Goal: Feedback & Contribution: Contribute content

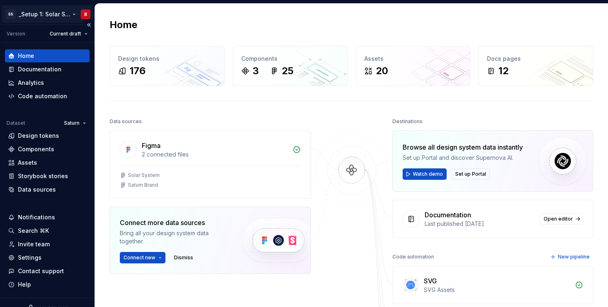
click at [53, 17] on html "SS _Setup 1: Solar System (Brands feature) B Version Current draft Home Documen…" at bounding box center [304, 153] width 608 height 307
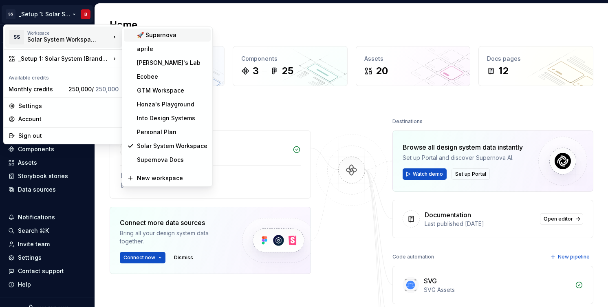
click at [159, 32] on div "🚀 Supernova" at bounding box center [172, 35] width 70 height 8
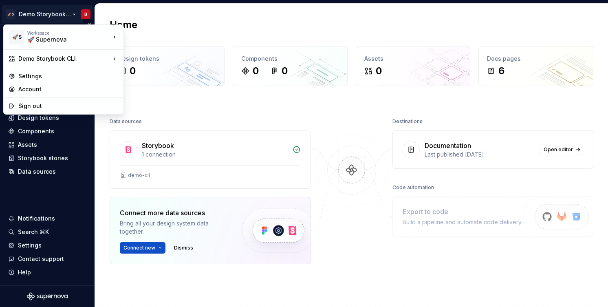
click at [51, 16] on html "🚀S Demo Storybook CLI B Home Documentation Analytics Code automation Dataset Mo…" at bounding box center [304, 153] width 608 height 307
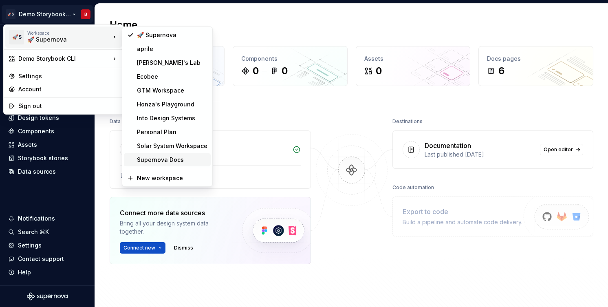
click at [176, 161] on div "Supernova Docs" at bounding box center [172, 160] width 70 height 8
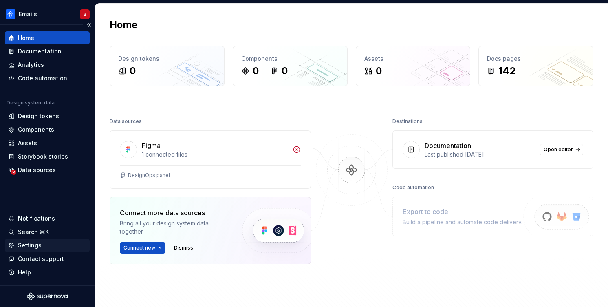
click at [35, 247] on div "Settings" at bounding box center [30, 245] width 24 height 8
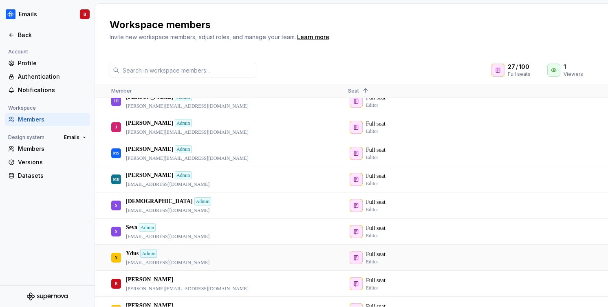
scroll to position [241, 0]
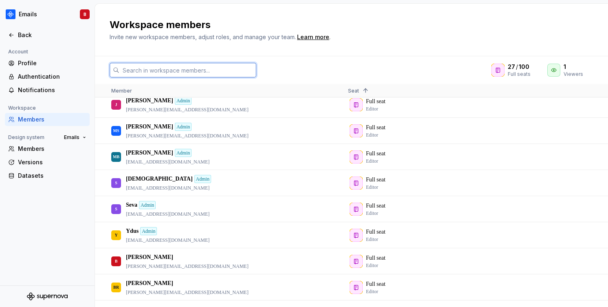
click at [187, 73] on input "text" at bounding box center [187, 70] width 137 height 15
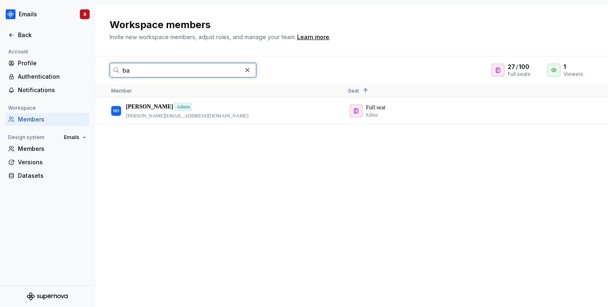
scroll to position [0, 0]
type input "b"
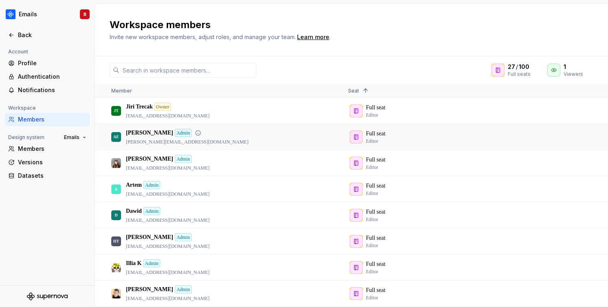
click at [187, 138] on p "andy@supernova.io" at bounding box center [187, 141] width 123 height 7
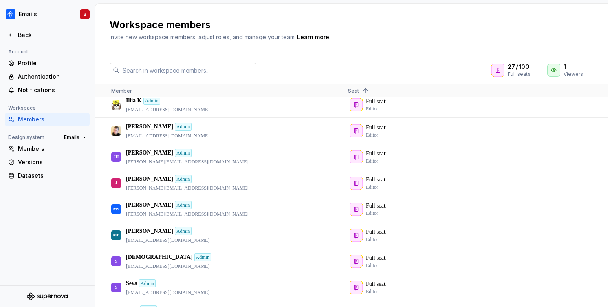
click at [165, 71] on input "text" at bounding box center [187, 70] width 137 height 15
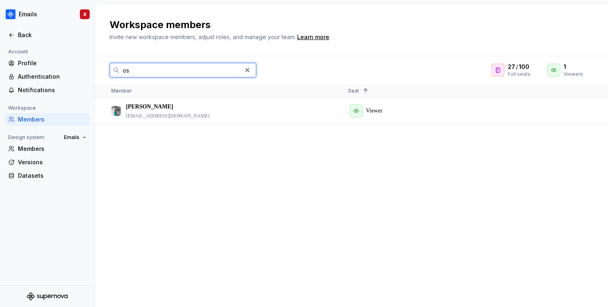
type input "o"
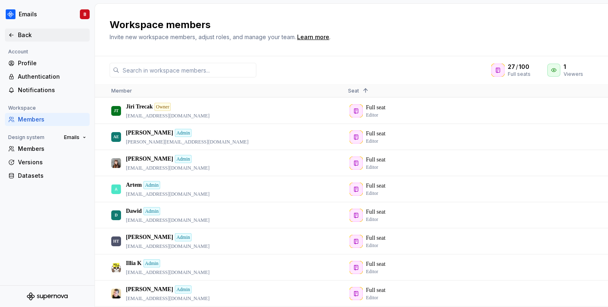
click at [9, 35] on icon at bounding box center [11, 35] width 7 height 7
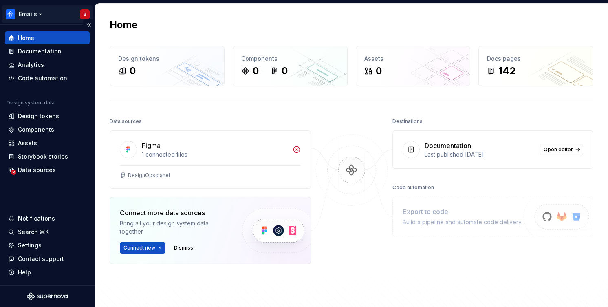
click at [37, 14] on html "Emails B Home Documentation Analytics Code automation Design system data Design…" at bounding box center [304, 153] width 608 height 307
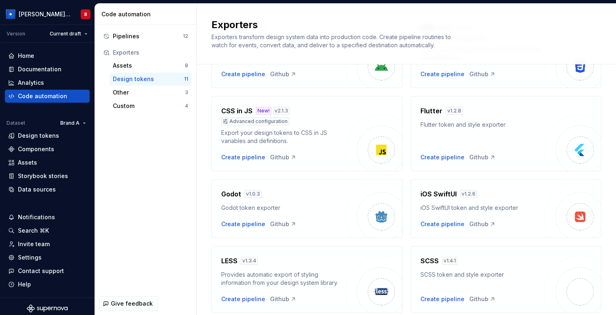
scroll to position [122, 0]
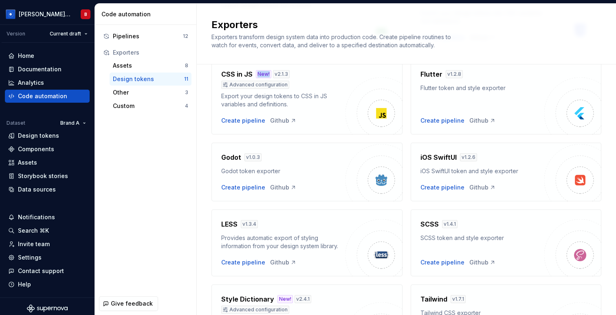
drag, startPoint x: 256, startPoint y: 74, endPoint x: 268, endPoint y: 74, distance: 12.6
click at [268, 74] on div "New!" at bounding box center [263, 74] width 15 height 8
click at [321, 109] on div "CSS in JS New! v 2.1.3 Advanced configuration Export your design tokens to CSS …" at bounding box center [283, 96] width 124 height 55
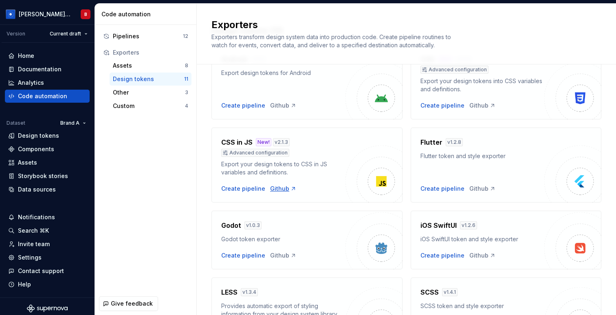
scroll to position [54, 0]
drag, startPoint x: 221, startPoint y: 142, endPoint x: 250, endPoint y: 142, distance: 28.9
click at [250, 142] on h4 "CSS in JS" at bounding box center [236, 142] width 31 height 10
click at [294, 145] on div "CSS in JS New! v 2.1.3" at bounding box center [283, 142] width 124 height 10
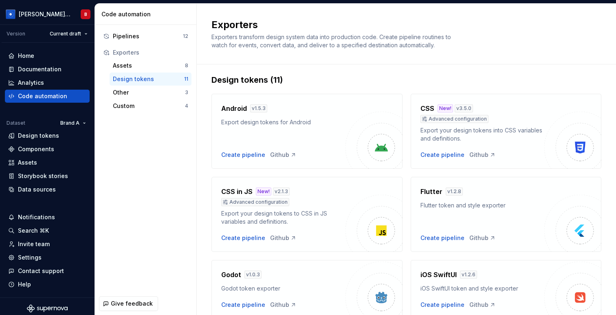
scroll to position [0, 0]
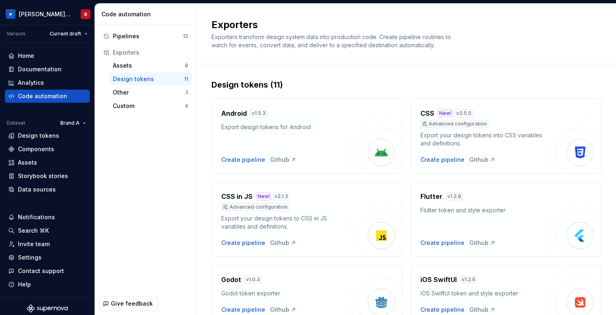
click at [562, 60] on div "Exporters Exporters transform design system data into production code. Create p…" at bounding box center [406, 34] width 419 height 61
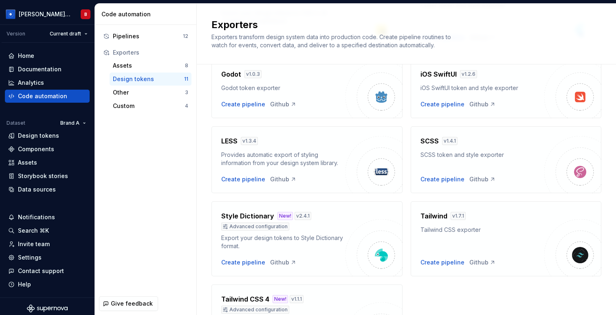
scroll to position [245, 0]
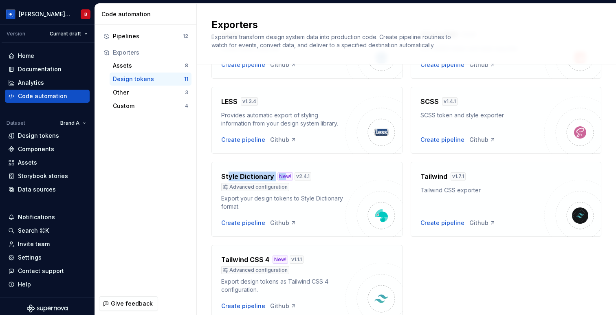
drag, startPoint x: 228, startPoint y: 177, endPoint x: 283, endPoint y: 177, distance: 55.0
click at [283, 177] on div "Style Dictionary New! v 2.4.1" at bounding box center [283, 176] width 124 height 10
click at [304, 207] on div "Export your design tokens to Style Dictionary format." at bounding box center [283, 202] width 124 height 16
click at [244, 225] on div "Create pipeline" at bounding box center [243, 223] width 44 height 8
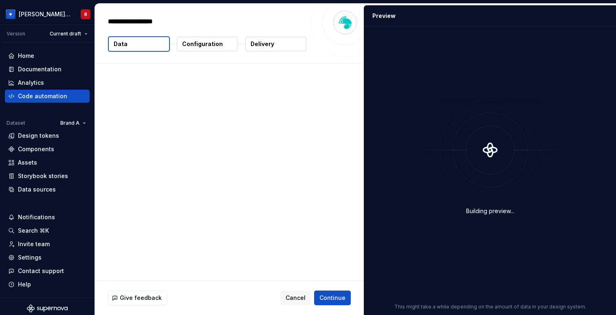
type textarea "*"
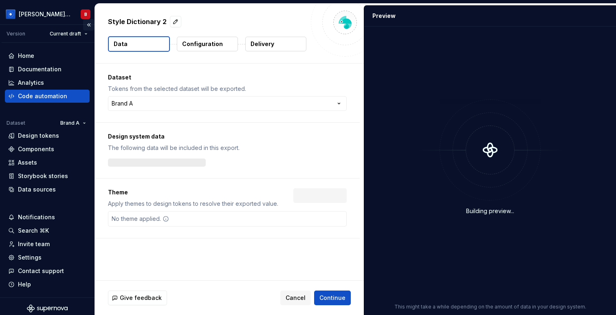
click at [87, 23] on button "Collapse sidebar" at bounding box center [88, 24] width 11 height 11
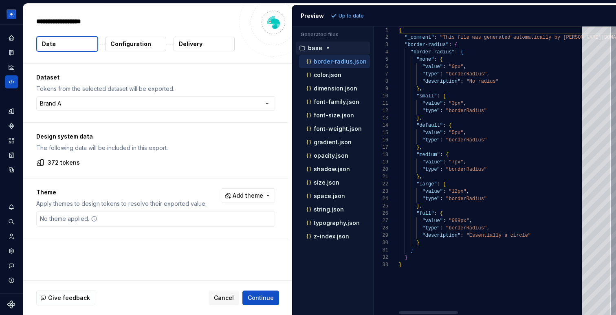
type textarea "*"
click at [323, 220] on p "typography.json" at bounding box center [337, 223] width 46 height 7
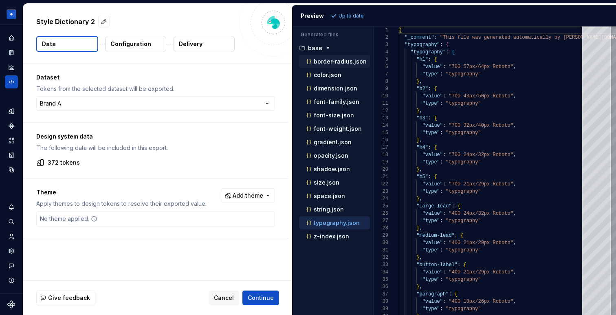
click at [328, 63] on p "border-radius.json" at bounding box center [340, 61] width 53 height 7
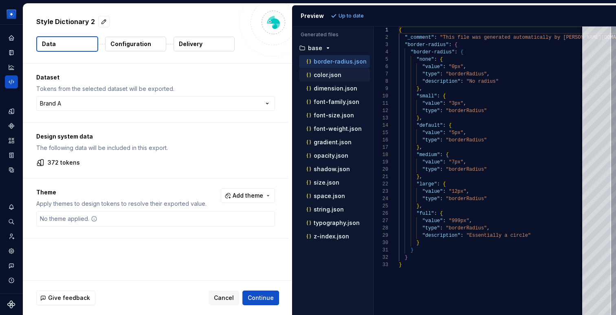
click at [326, 72] on p "color.json" at bounding box center [328, 75] width 28 height 7
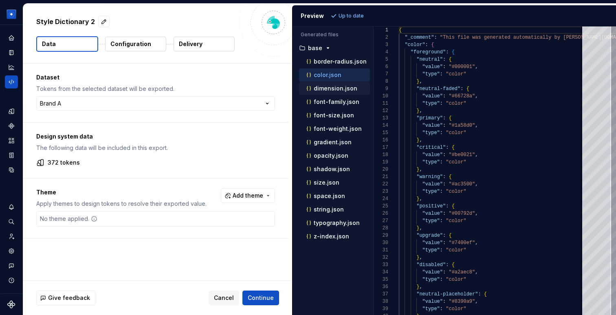
click at [325, 90] on p "dimension.json" at bounding box center [336, 88] width 44 height 7
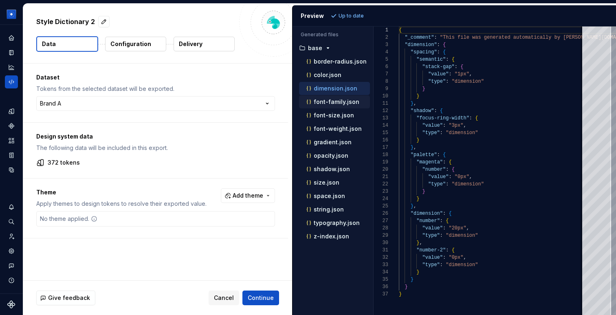
click at [337, 103] on p "font-family.json" at bounding box center [337, 102] width 46 height 7
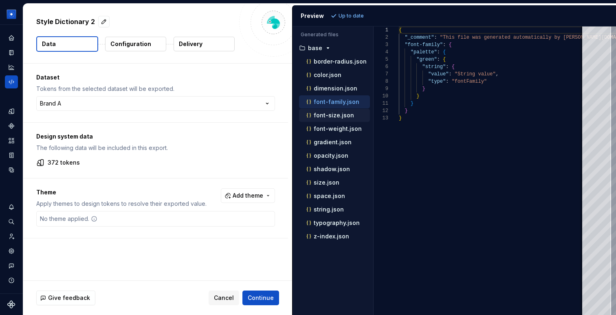
click at [338, 119] on div "font-size.json" at bounding box center [337, 115] width 65 height 8
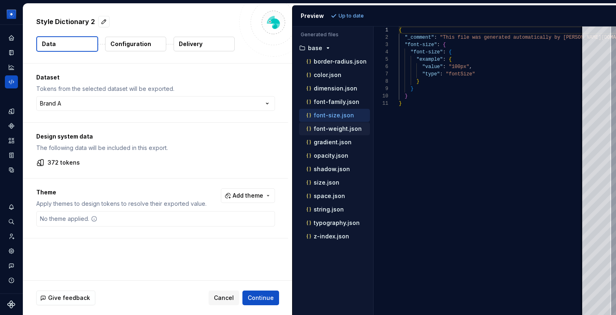
click at [337, 127] on p "font-weight.json" at bounding box center [338, 128] width 48 height 7
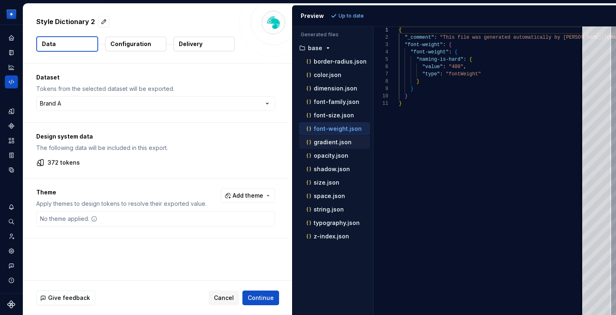
click at [327, 146] on div "gradient.json" at bounding box center [337, 142] width 65 height 8
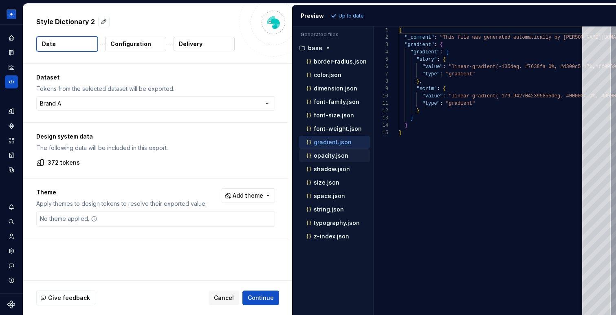
click at [326, 158] on p "opacity.json" at bounding box center [331, 155] width 35 height 7
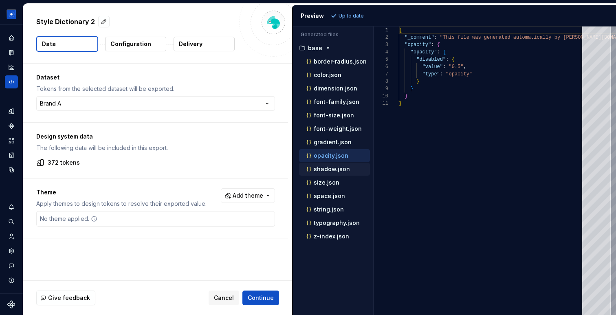
click at [324, 174] on div "shadow.json" at bounding box center [334, 169] width 71 height 13
click at [323, 196] on p "space.json" at bounding box center [329, 196] width 31 height 7
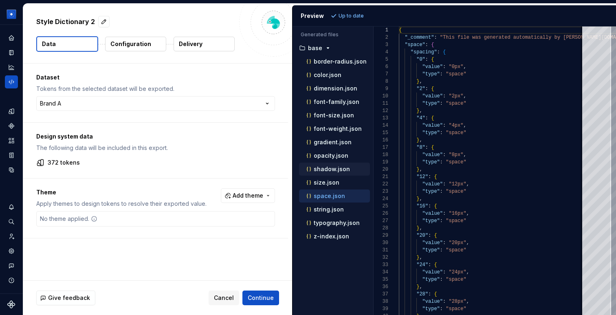
click at [322, 172] on p "shadow.json" at bounding box center [332, 169] width 36 height 7
type textarea "**********"
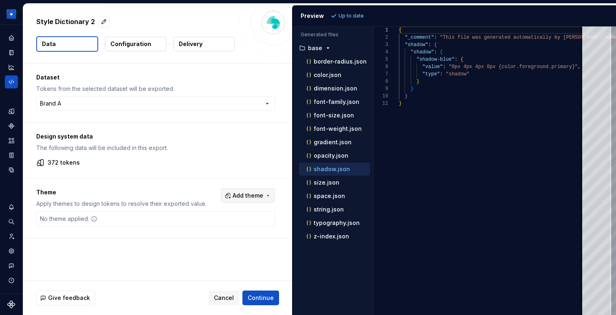
click at [261, 194] on span "Add theme" at bounding box center [248, 195] width 31 height 8
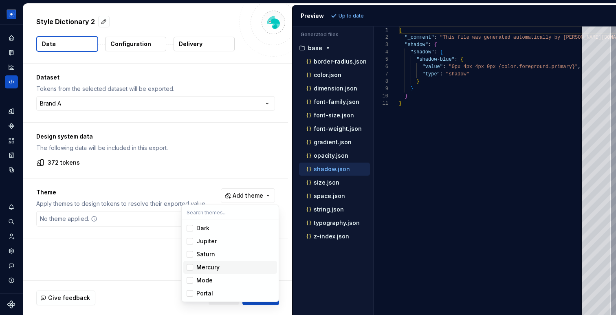
click at [212, 267] on div "Mercury" at bounding box center [207, 267] width 23 height 8
click at [212, 285] on span "Mode" at bounding box center [230, 280] width 94 height 13
click at [352, 16] on html "[PERSON_NAME] Design System B Dataset Brand A Style Dictionary 2 Data Configura…" at bounding box center [308, 157] width 616 height 315
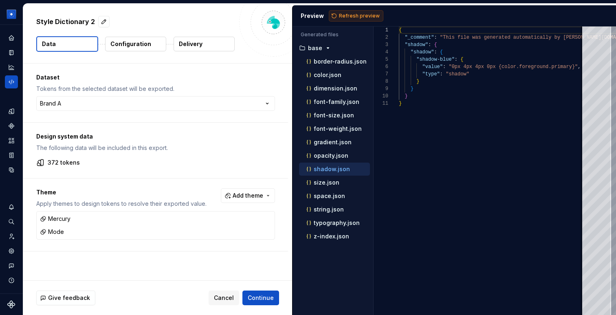
click at [356, 10] on button "Refresh preview" at bounding box center [356, 15] width 55 height 11
click at [125, 45] on p "Configuration" at bounding box center [130, 44] width 41 height 8
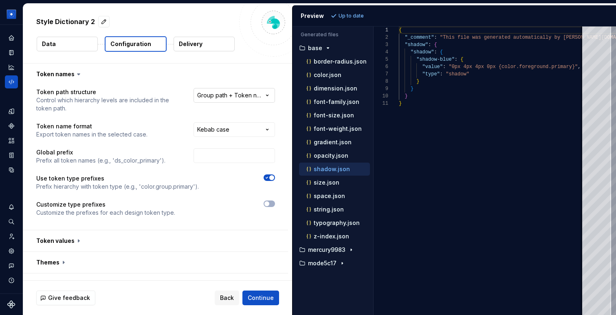
click at [231, 101] on html "**********" at bounding box center [308, 157] width 616 height 315
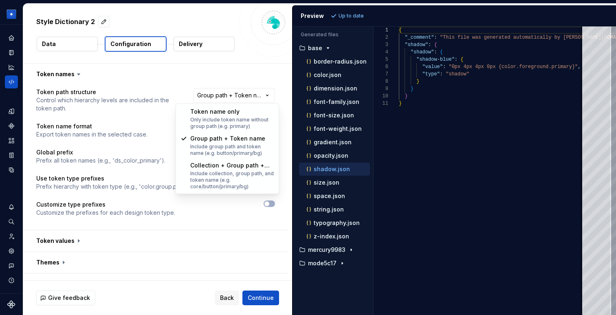
select select "********"
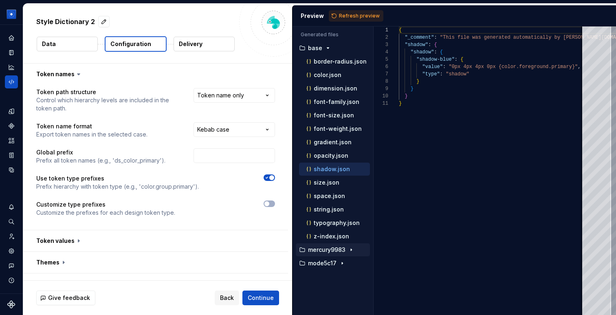
click at [332, 252] on p "mercury9983" at bounding box center [326, 249] width 37 height 7
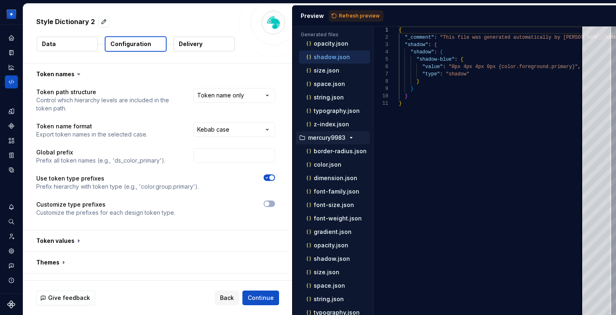
scroll to position [113, 0]
click at [334, 163] on p "color.json" at bounding box center [328, 163] width 28 height 7
type textarea "**********"
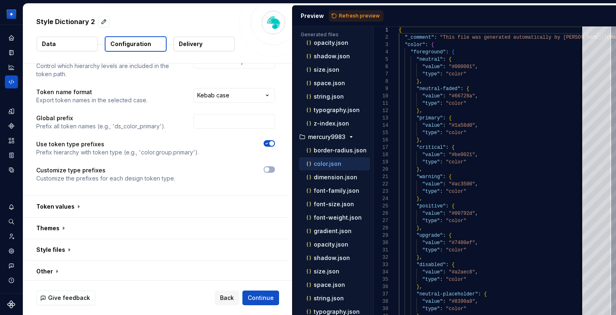
scroll to position [36, 0]
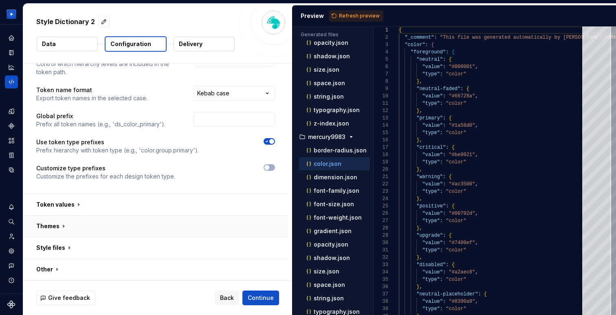
click at [58, 222] on button "button" at bounding box center [155, 225] width 265 height 21
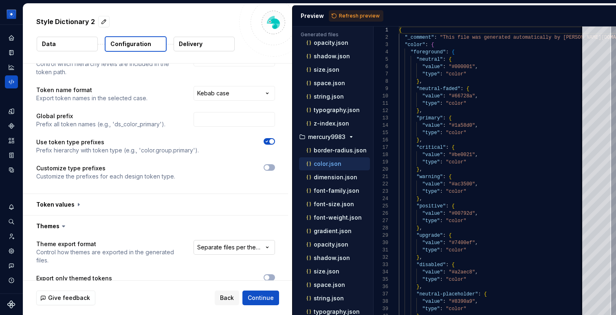
scroll to position [137, 0]
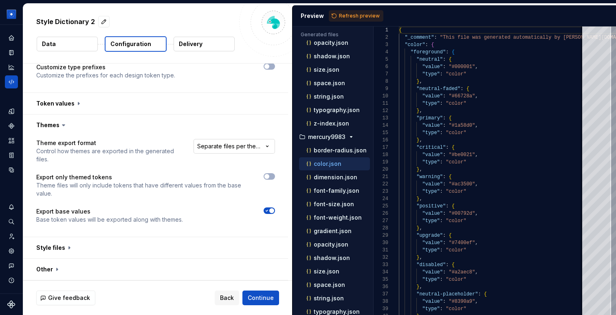
click at [233, 153] on html "**********" at bounding box center [308, 157] width 616 height 315
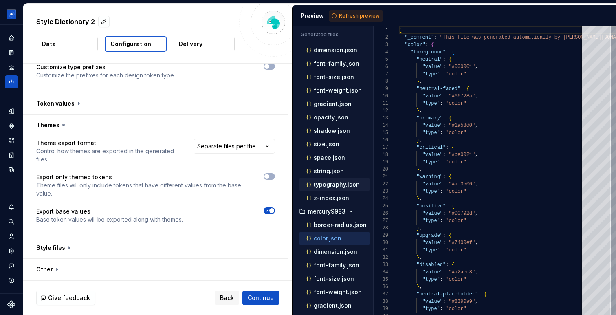
scroll to position [0, 0]
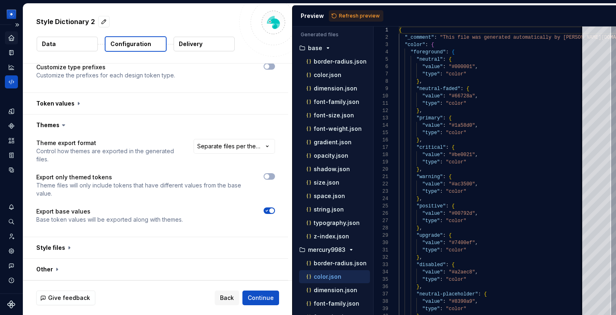
click at [14, 34] on icon "Home" at bounding box center [11, 37] width 7 height 7
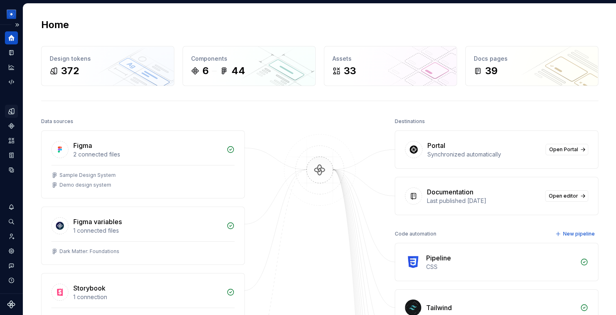
click at [11, 114] on icon "Design tokens" at bounding box center [11, 111] width 7 height 7
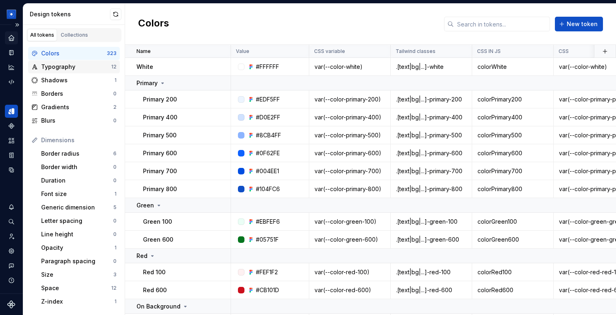
click at [71, 69] on div "Typography" at bounding box center [76, 67] width 70 height 8
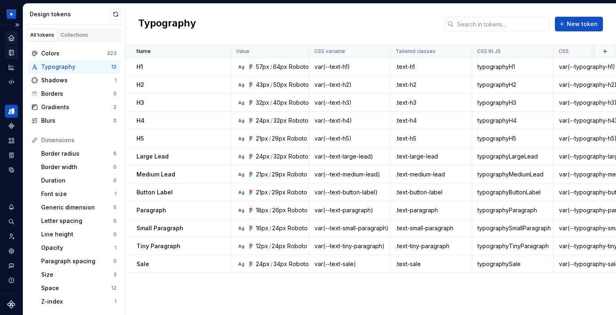
click at [8, 51] on icon "Documentation" at bounding box center [11, 52] width 7 height 7
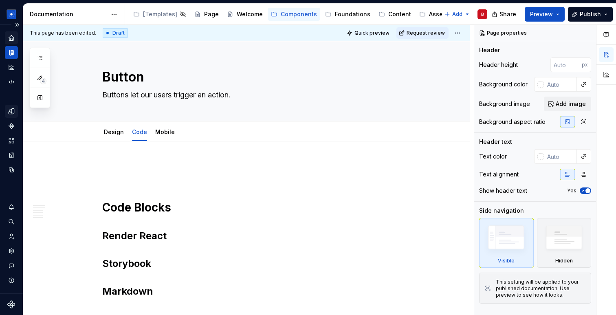
click at [143, 156] on div "Code Blocks Render React Storybook Markdown Component Blocks" at bounding box center [246, 312] width 446 height 342
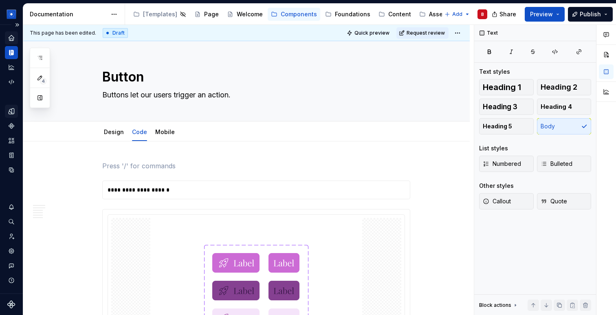
type textarea "*"
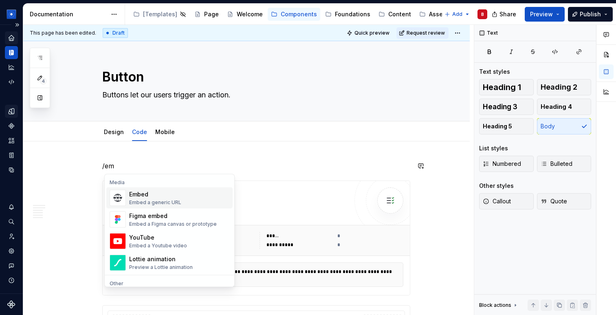
click at [165, 195] on div "Embed" at bounding box center [155, 194] width 52 height 8
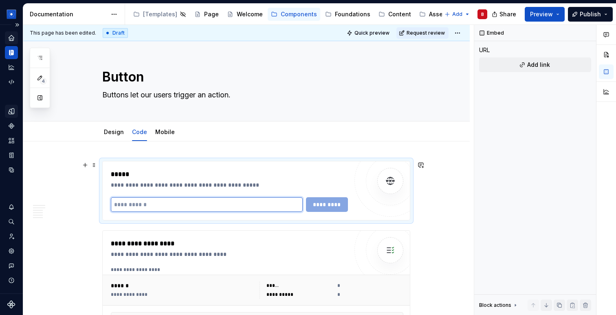
click at [140, 200] on input "text" at bounding box center [207, 204] width 192 height 15
paste input "**********"
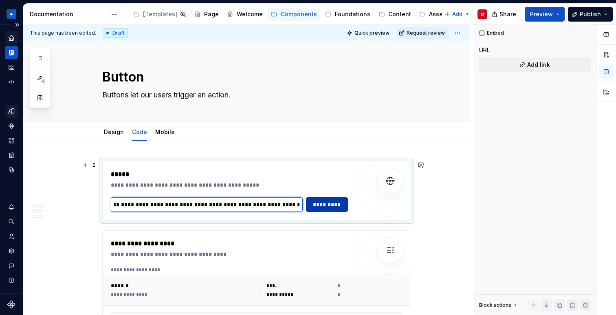
type input "**********"
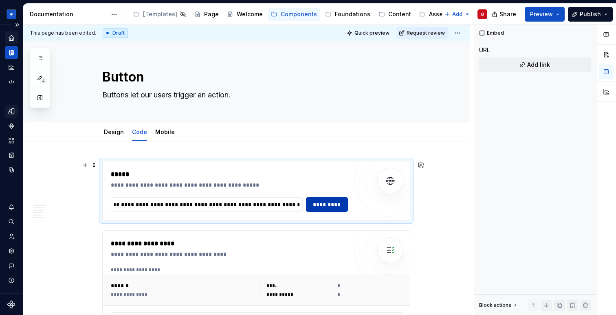
scroll to position [0, 0]
click at [334, 205] on span "*********" at bounding box center [326, 204] width 31 height 8
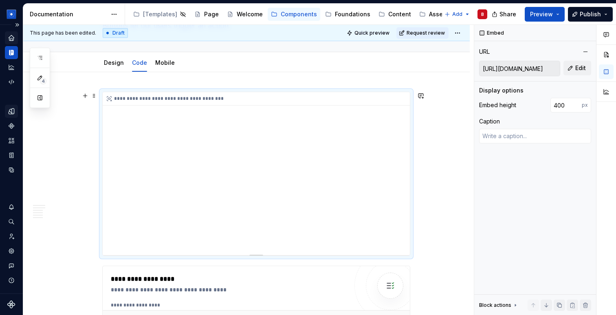
scroll to position [41, 0]
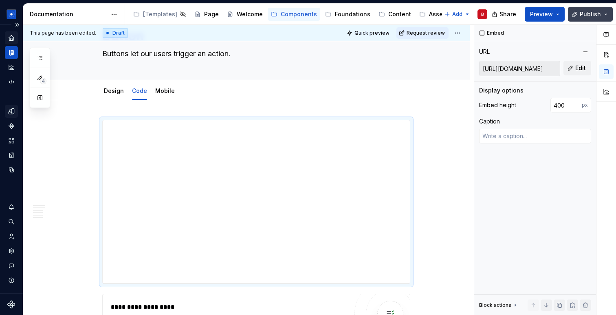
click at [597, 15] on span "Publish" at bounding box center [590, 14] width 21 height 8
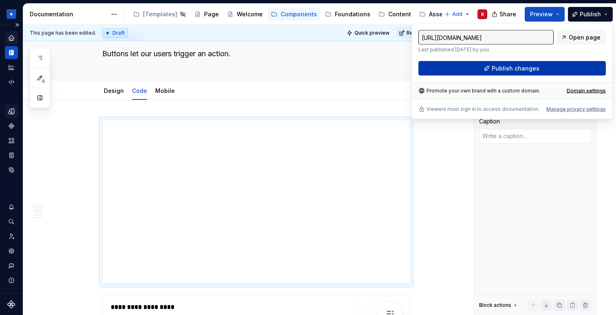
click at [510, 66] on span "Publish changes" at bounding box center [516, 68] width 48 height 8
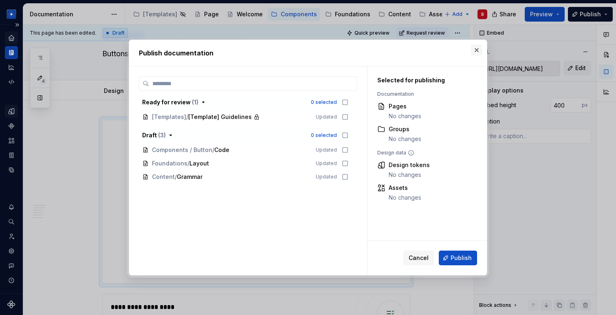
click at [477, 45] on button "button" at bounding box center [476, 49] width 11 height 11
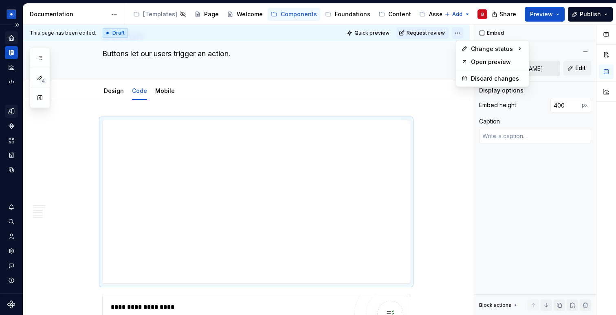
click at [464, 35] on html "[PERSON_NAME] Design System B Dataset Brand A Documentation Accessibility guide…" at bounding box center [308, 157] width 616 height 315
click at [544, 35] on div "Comments Open comments No comments yet Select ‘Comment’ from the block context …" at bounding box center [545, 170] width 142 height 290
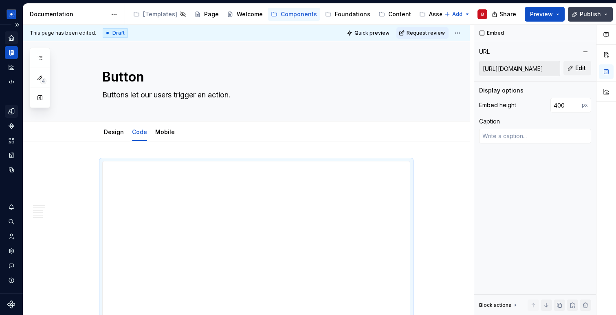
click at [592, 11] on span "Publish" at bounding box center [590, 14] width 21 height 8
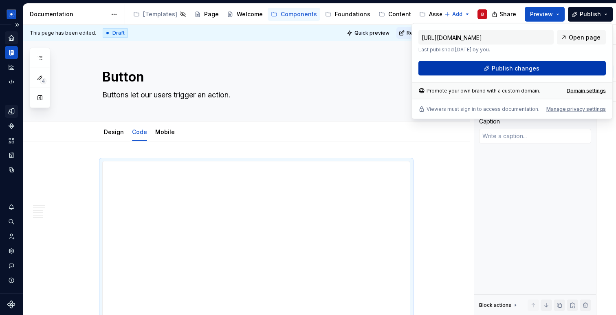
click at [525, 66] on span "Publish changes" at bounding box center [516, 68] width 48 height 8
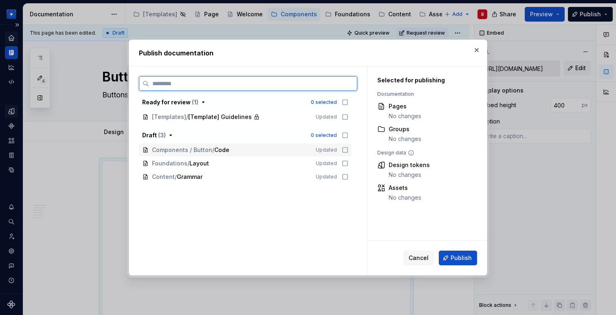
click at [304, 154] on div "Components / Button / Code" at bounding box center [229, 150] width 154 height 8
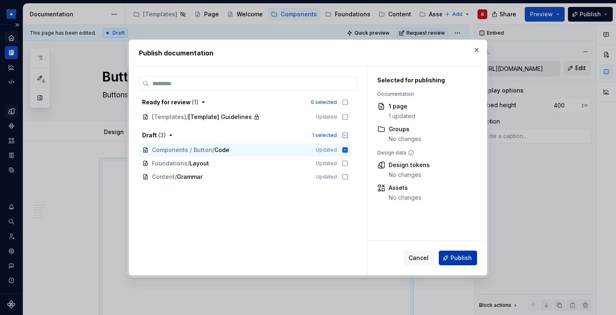
click at [456, 259] on span "Publish" at bounding box center [460, 258] width 21 height 8
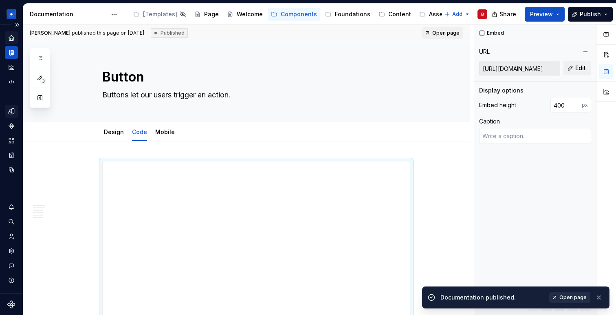
click at [577, 295] on span "Open page" at bounding box center [572, 297] width 27 height 7
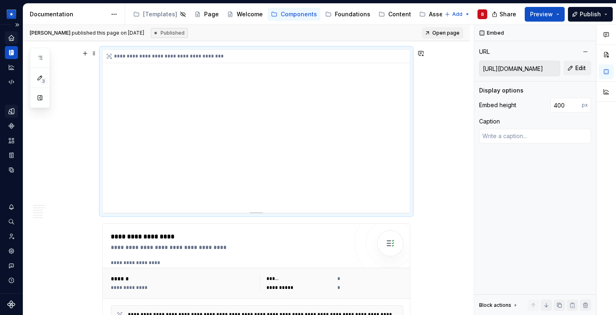
scroll to position [115, 0]
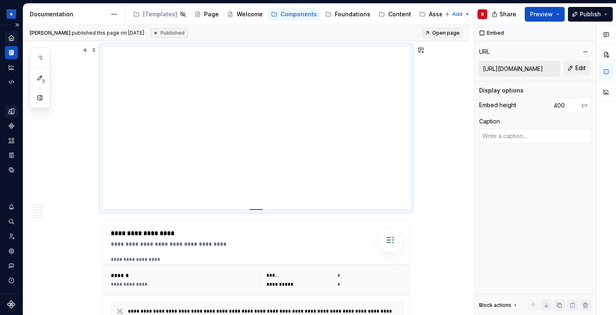
type textarea "*"
type input "551"
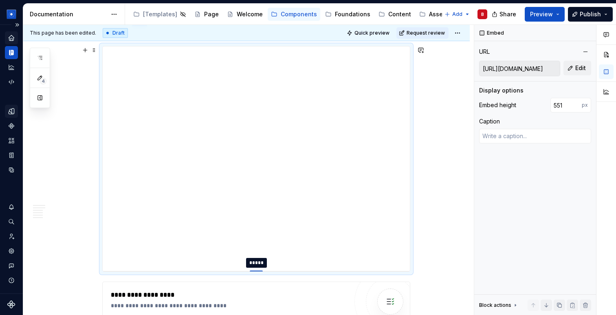
type textarea "*"
type input "563"
type textarea "*"
type input "564"
type textarea "*"
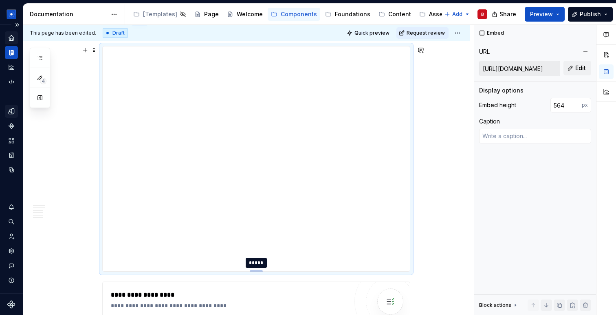
type input "565"
type textarea "*"
type input "566"
type textarea "*"
type input "567"
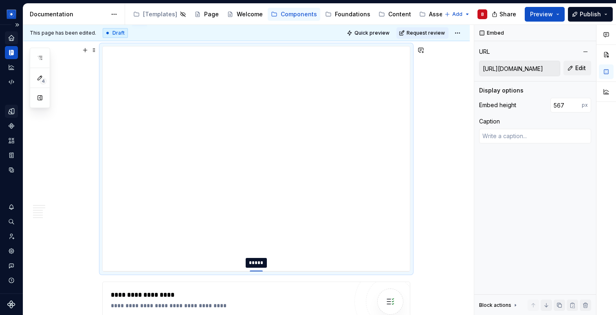
type textarea "*"
type input "572"
type textarea "*"
type input "585"
type textarea "*"
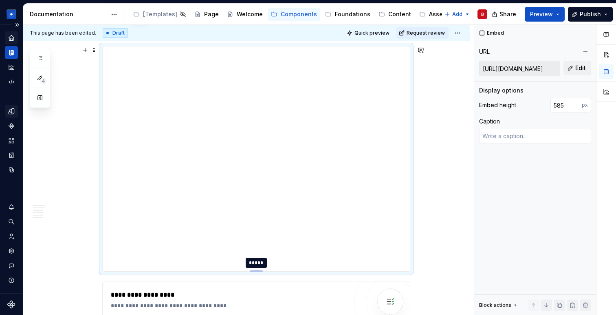
type input "596"
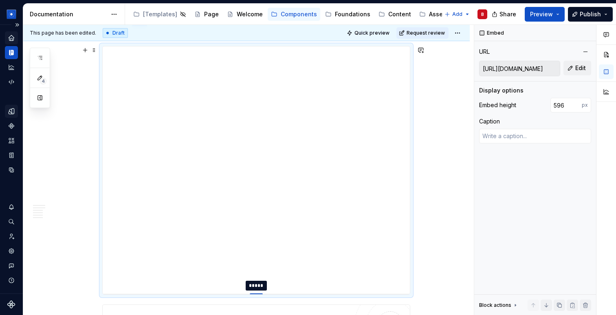
type textarea "*"
type input "607"
type textarea "*"
type input "609"
type textarea "*"
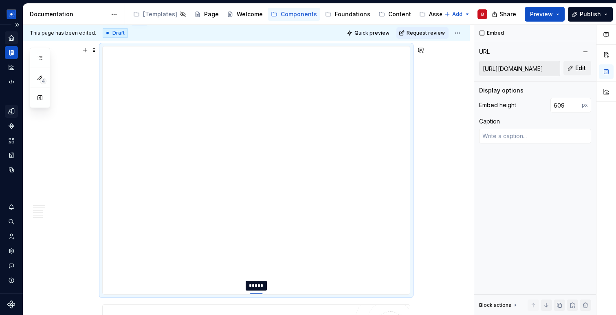
type input "610"
type textarea "*"
type input "609"
type textarea "*"
type input "604"
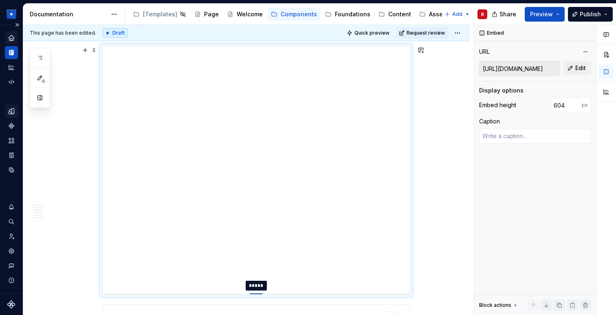
type textarea "*"
type input "605"
type textarea "*"
type input "607"
type textarea "*"
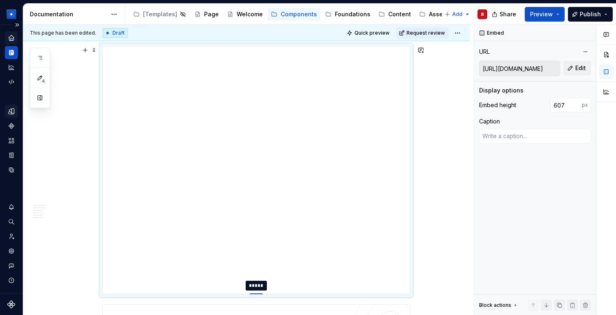
type input "611"
type textarea "*"
type input "634"
drag, startPoint x: 257, startPoint y: 209, endPoint x: 255, endPoint y: 305, distance: 95.3
click at [255, 305] on div at bounding box center [256, 305] width 13 height 2
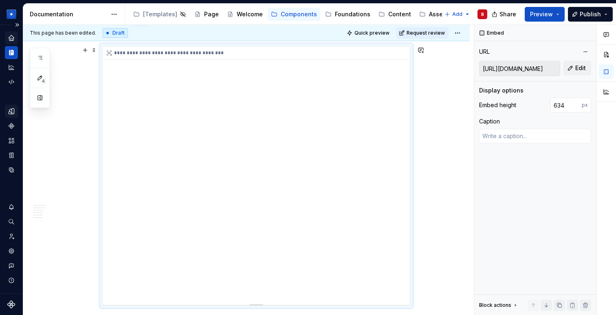
scroll to position [0, 0]
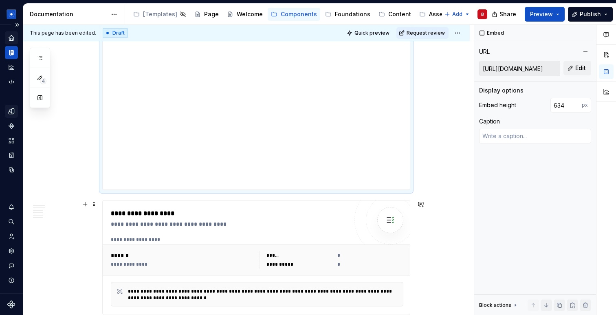
scroll to position [176, 0]
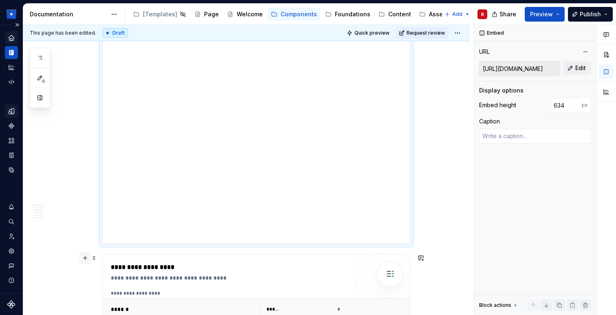
click at [86, 258] on button "button" at bounding box center [84, 257] width 11 height 11
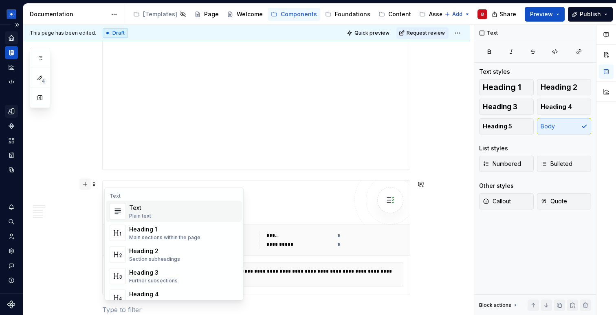
scroll to position [289, 0]
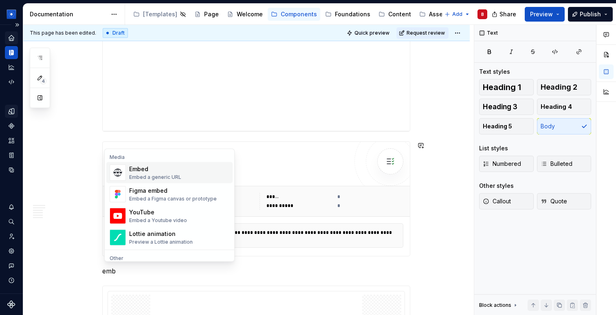
click at [158, 168] on div "Embed" at bounding box center [155, 169] width 52 height 8
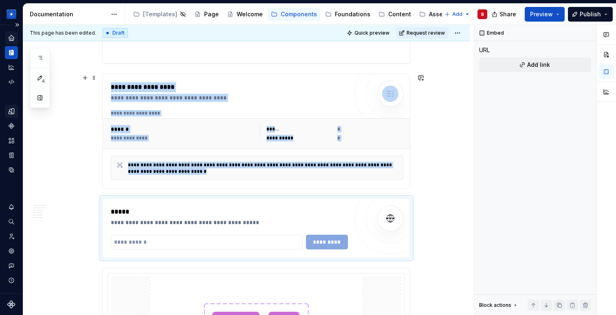
scroll to position [357, 0]
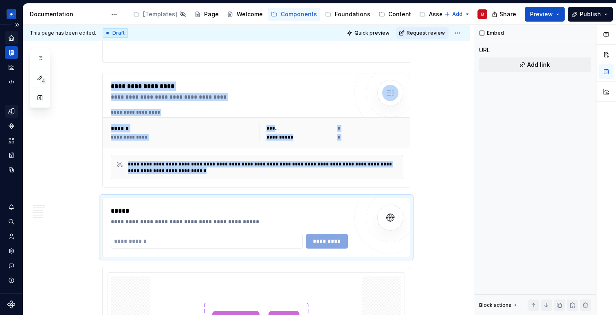
click at [11, 40] on icon "Home" at bounding box center [11, 37] width 7 height 7
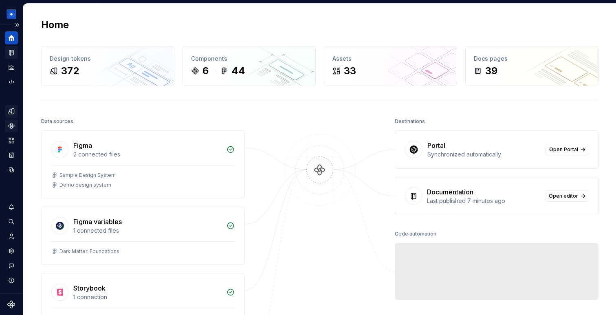
click at [12, 130] on div "Components" at bounding box center [11, 125] width 13 height 13
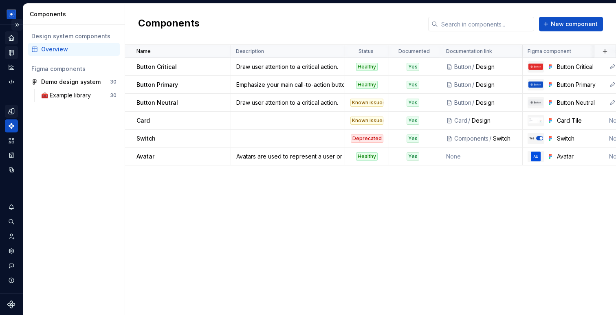
click at [17, 25] on button "Expand sidebar" at bounding box center [16, 24] width 11 height 11
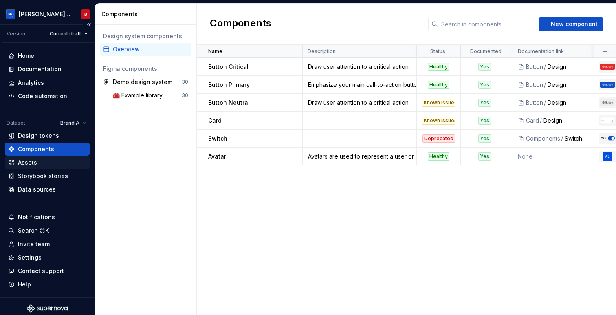
click at [29, 161] on div "Assets" at bounding box center [27, 162] width 19 height 8
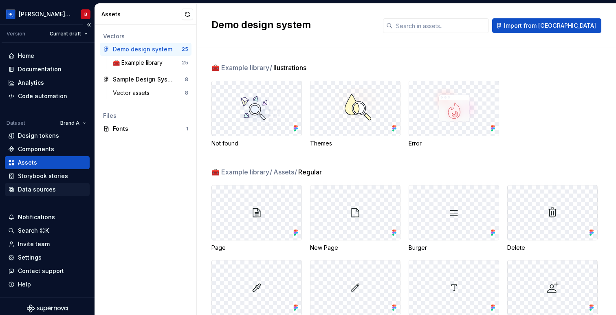
click at [29, 187] on div "Data sources" at bounding box center [37, 189] width 38 height 8
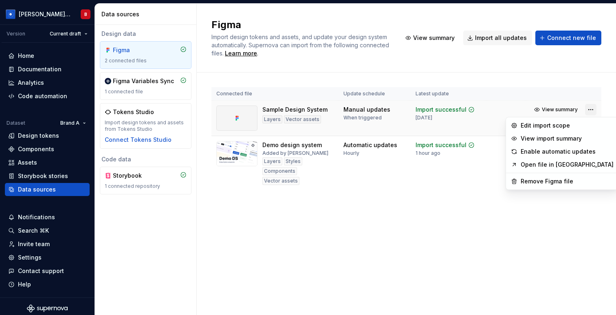
click at [589, 112] on html "[PERSON_NAME] Design System B Version Current draft Home Documentation Analytic…" at bounding box center [308, 157] width 616 height 315
click at [550, 126] on div "Edit import scope" at bounding box center [567, 125] width 93 height 8
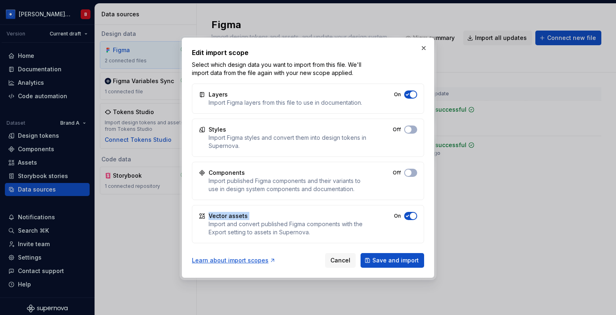
drag, startPoint x: 209, startPoint y: 216, endPoint x: 258, endPoint y: 216, distance: 48.5
click at [258, 216] on div "Vector assets Import and convert published Figma components with the Export set…" at bounding box center [291, 224] width 164 height 24
click at [424, 50] on button "button" at bounding box center [423, 47] width 11 height 11
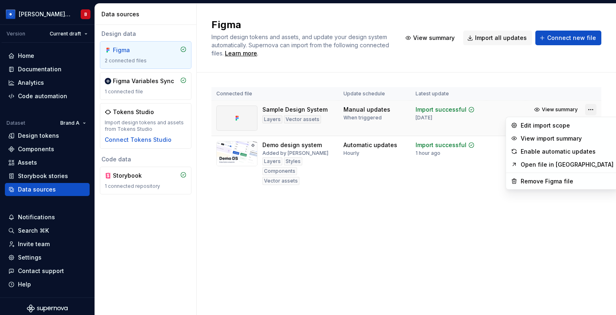
click at [595, 110] on html "[PERSON_NAME] Design System B Version Current draft Home Documentation Analytic…" at bounding box center [308, 157] width 616 height 315
click at [549, 126] on div "Edit import scope" at bounding box center [567, 125] width 93 height 8
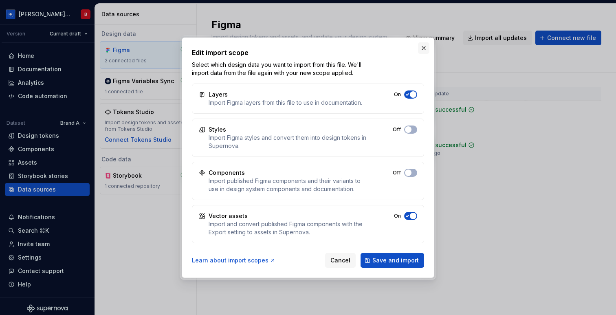
click at [423, 48] on button "button" at bounding box center [423, 47] width 11 height 11
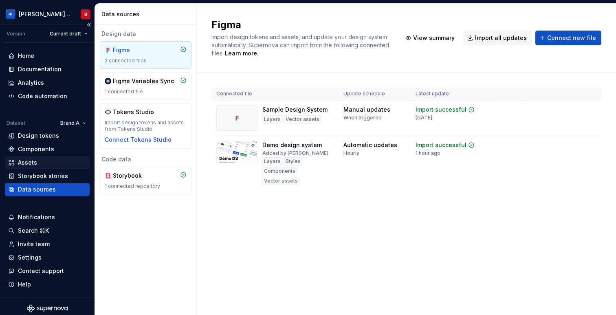
click at [33, 165] on div "Assets" at bounding box center [27, 162] width 19 height 8
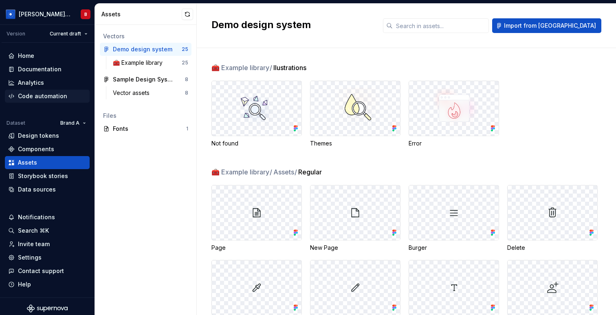
click at [44, 96] on div "Code automation" at bounding box center [42, 96] width 49 height 8
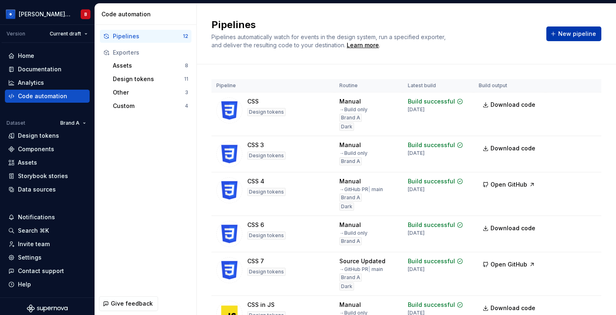
click at [560, 34] on button "New pipeline" at bounding box center [573, 33] width 55 height 15
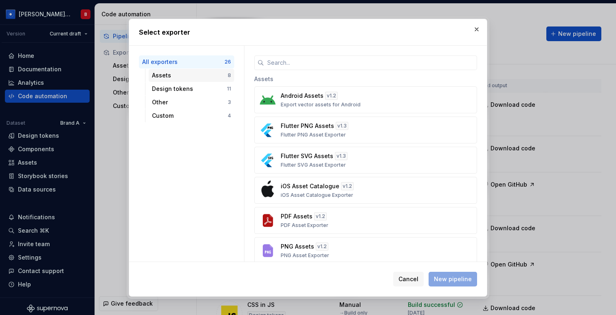
click at [172, 76] on div "Assets" at bounding box center [190, 75] width 76 height 8
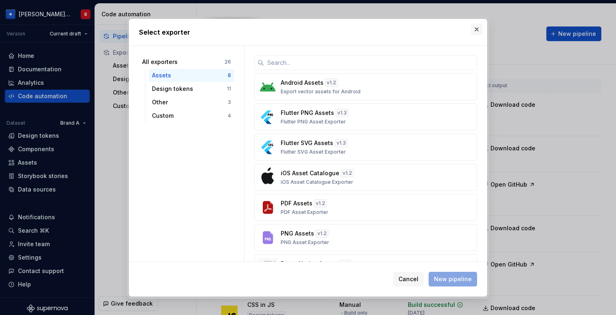
click at [476, 29] on button "button" at bounding box center [476, 29] width 11 height 11
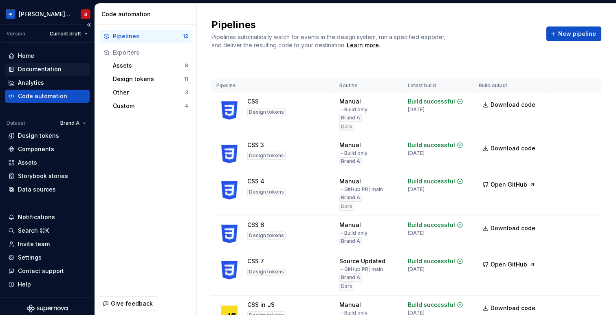
click at [53, 66] on div "Documentation" at bounding box center [40, 69] width 44 height 8
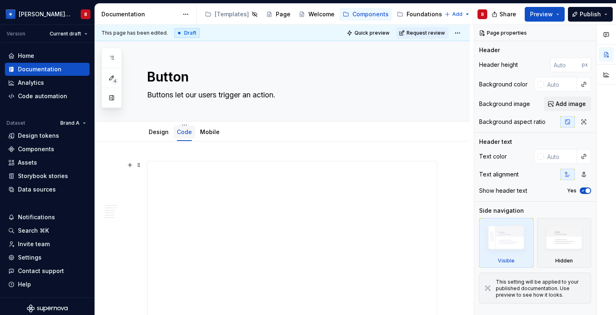
type textarea "*"
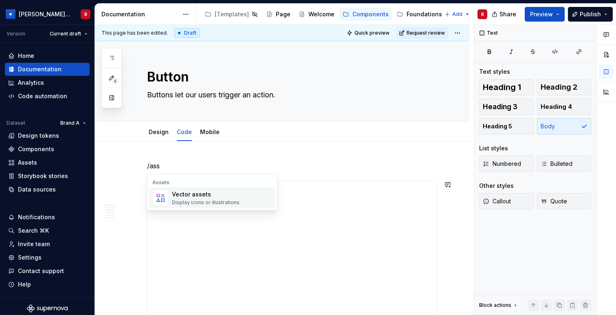
click at [200, 198] on div "Vector assets Display icons or illustrations" at bounding box center [206, 197] width 68 height 15
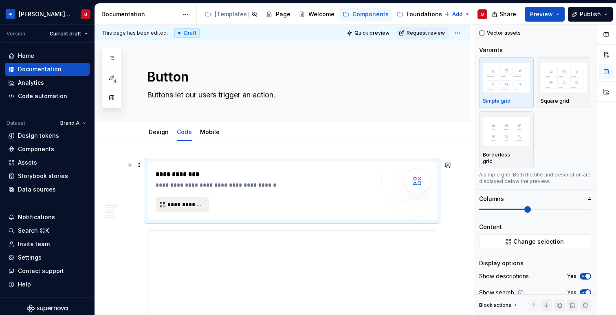
click at [189, 206] on span "**********" at bounding box center [185, 204] width 36 height 8
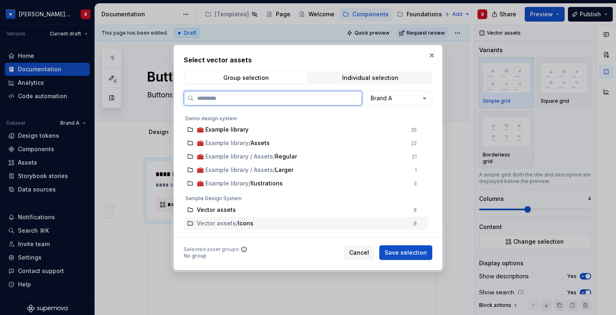
click at [230, 225] on span "Vector assets" at bounding box center [216, 223] width 39 height 8
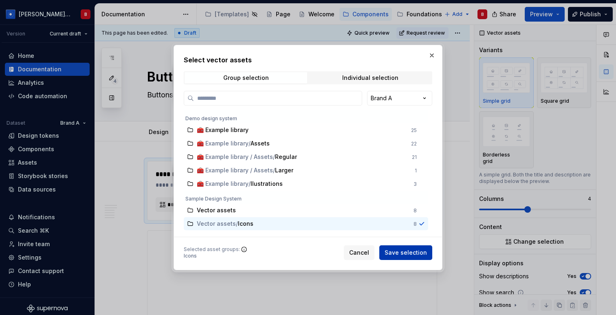
click at [397, 252] on span "Save selection" at bounding box center [406, 252] width 42 height 8
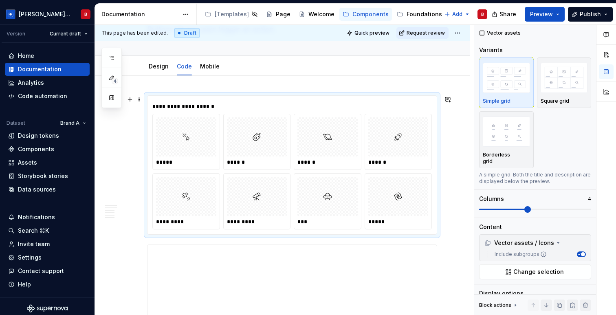
scroll to position [73, 0]
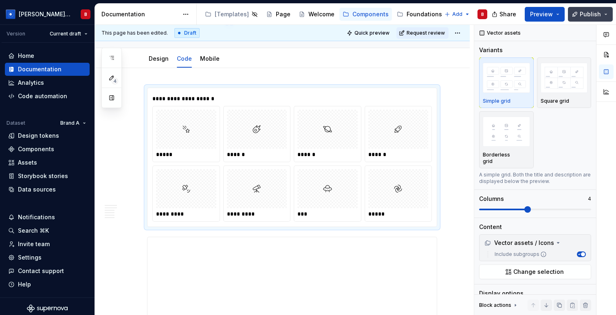
click at [589, 8] on button "Publish" at bounding box center [590, 14] width 45 height 15
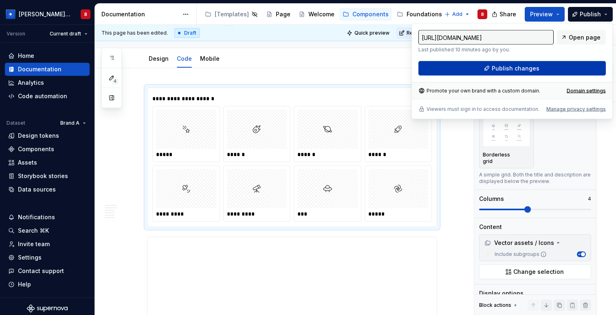
click at [525, 71] on span "Publish changes" at bounding box center [516, 68] width 48 height 8
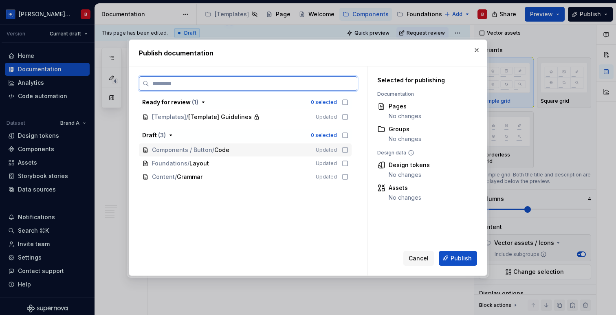
click at [216, 152] on span "Code" at bounding box center [222, 150] width 16 height 8
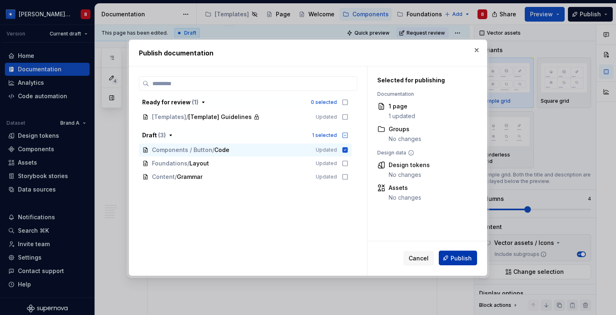
click at [452, 256] on span "Publish" at bounding box center [460, 258] width 21 height 8
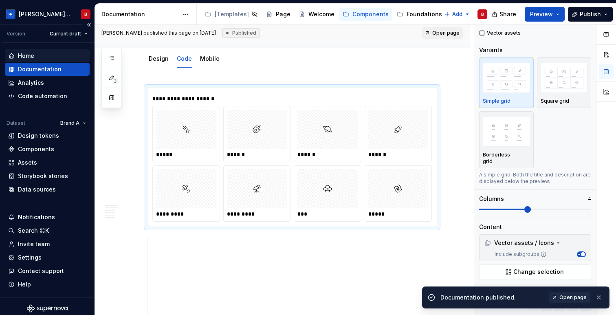
type textarea "*"
click at [32, 56] on div "Home" at bounding box center [26, 56] width 16 height 8
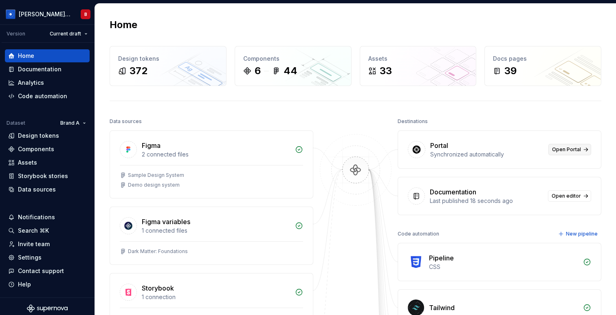
click at [565, 149] on span "Open Portal" at bounding box center [566, 149] width 29 height 7
